Goal: Transaction & Acquisition: Purchase product/service

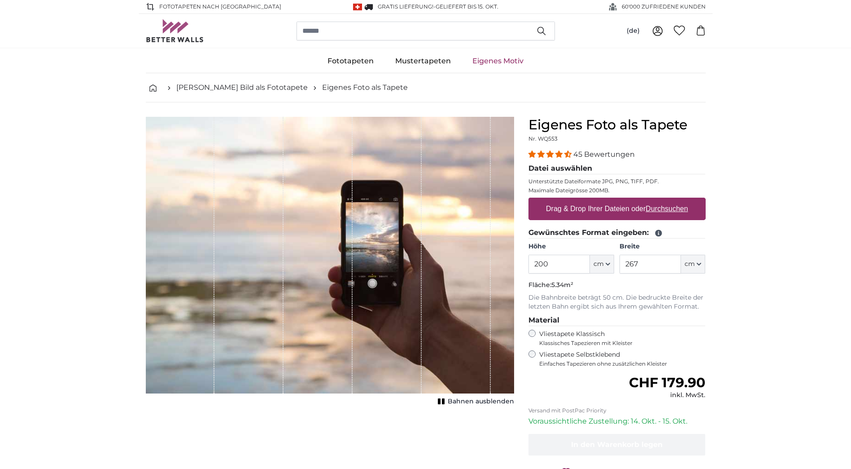
drag, startPoint x: 548, startPoint y: 263, endPoint x: 519, endPoint y: 264, distance: 29.7
click at [519, 264] on product-detail "Abbrechen Bild zuschneiden Bahnen ausblenden Eigenes Foto als Tapete Nr. WQ553 …" at bounding box center [426, 311] width 575 height 419
type input "100"
drag, startPoint x: 666, startPoint y: 265, endPoint x: 578, endPoint y: 272, distance: 88.6
click at [578, 272] on div "Höhe 100 ft cm Centimeter (cm) Inches (inch) Feet (ft. in.) Breite 267 ft cm Ce…" at bounding box center [617, 257] width 177 height 31
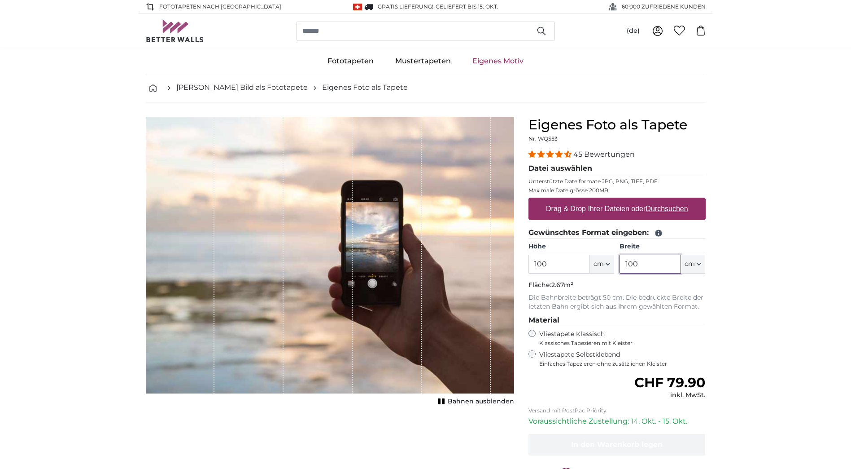
type input "100"
click at [443, 404] on icon "1 of 1" at bounding box center [441, 401] width 9 height 7
click at [672, 208] on u "Durchsuchen" at bounding box center [667, 209] width 42 height 8
click at [672, 200] on input "Drag & Drop Ihrer Dateien oder Durchsuchen" at bounding box center [617, 198] width 177 height 3
type input "**********"
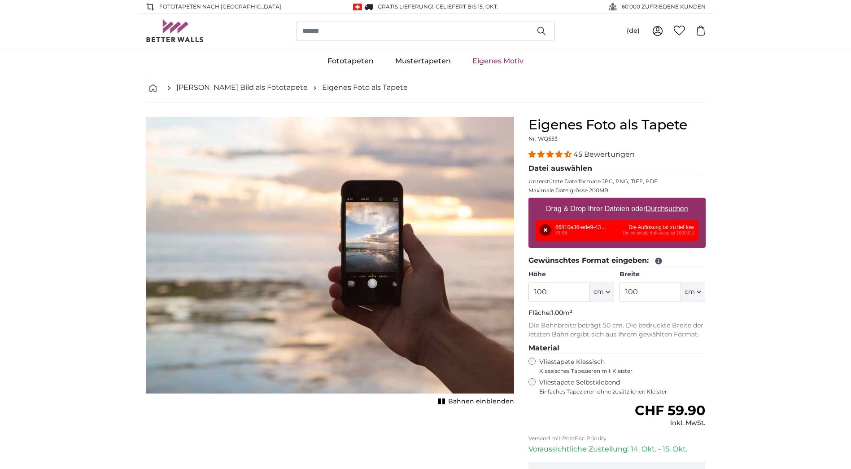
click at [671, 207] on u "Durchsuchen" at bounding box center [667, 209] width 42 height 8
click at [671, 200] on input "Drag & Drop Ihrer Dateien oder Durchsuchen" at bounding box center [617, 198] width 177 height 3
